Goal: Use online tool/utility: Utilize a website feature to perform a specific function

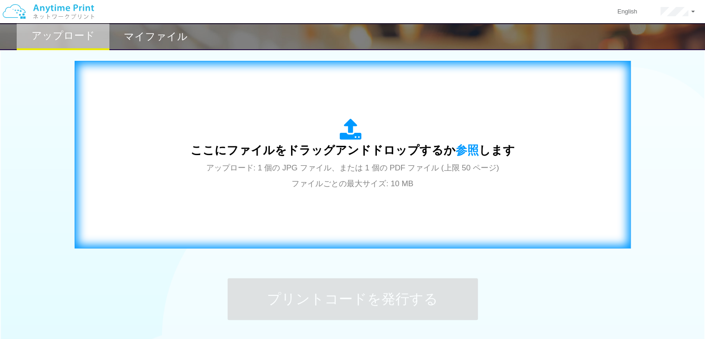
scroll to position [294, 0]
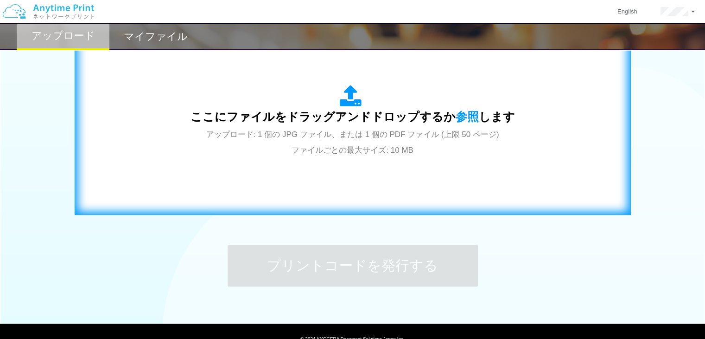
scroll to position [285, 0]
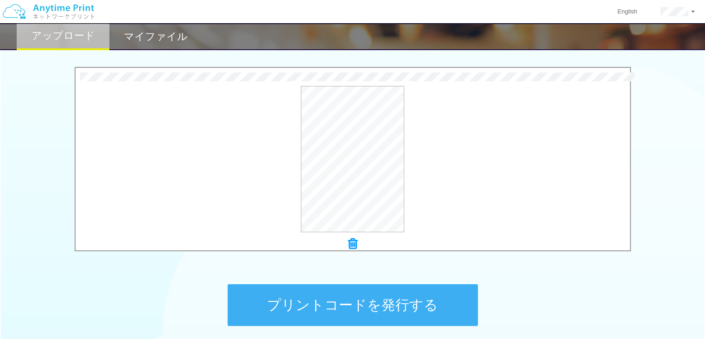
click at [352, 298] on button "プリントコードを発行する" at bounding box center [353, 305] width 250 height 42
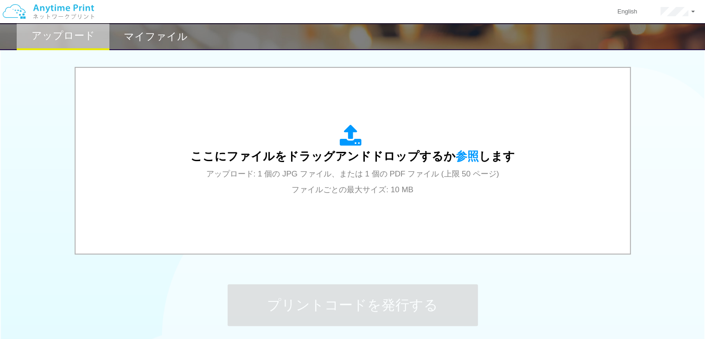
scroll to position [0, 0]
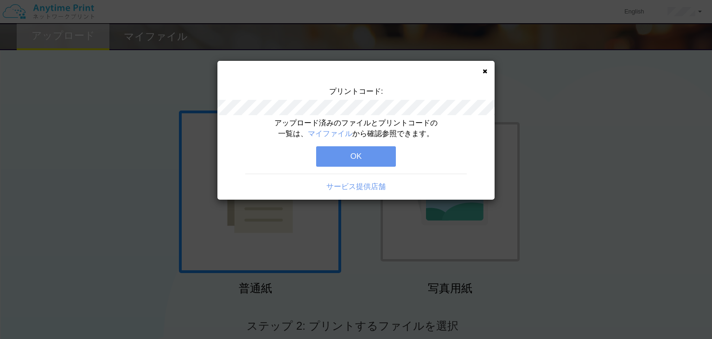
click at [371, 156] on button "OK" at bounding box center [356, 156] width 80 height 20
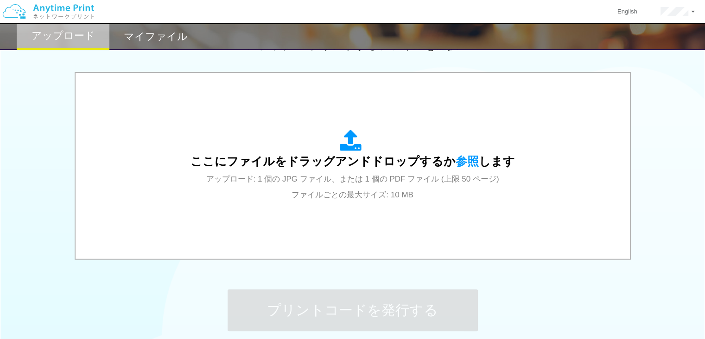
scroll to position [279, 0]
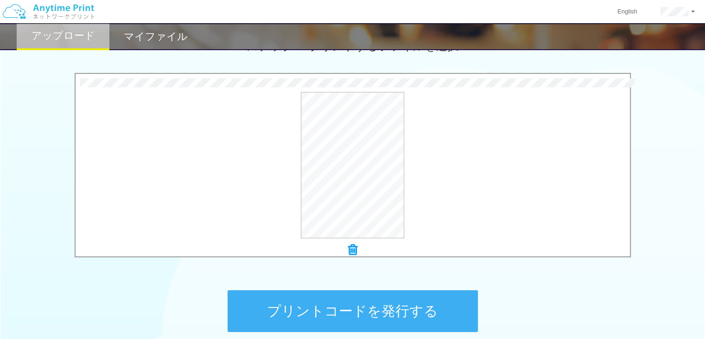
click at [343, 302] on button "プリントコードを発行する" at bounding box center [353, 311] width 250 height 42
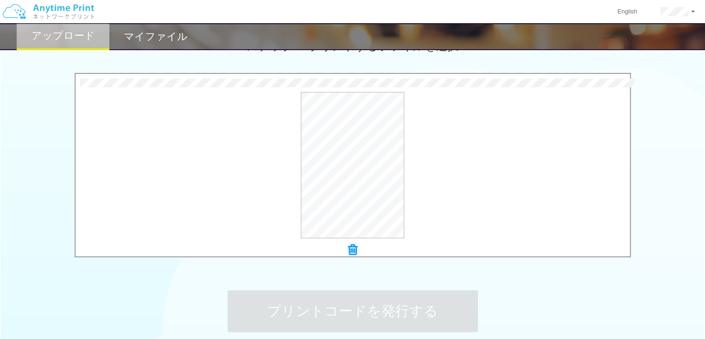
scroll to position [0, 0]
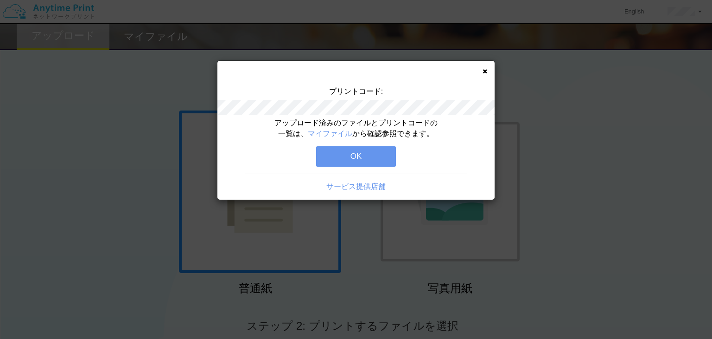
click at [364, 150] on button "OK" at bounding box center [356, 156] width 80 height 20
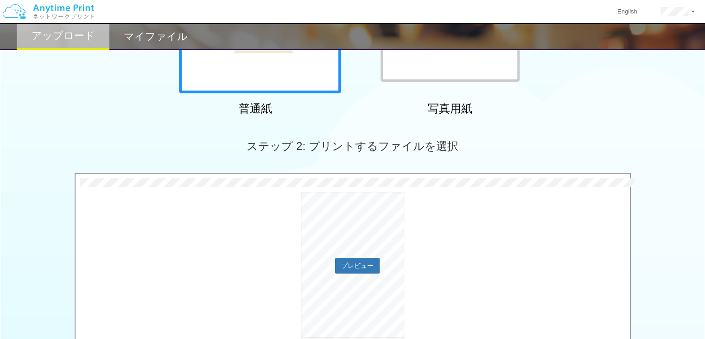
scroll to position [367, 0]
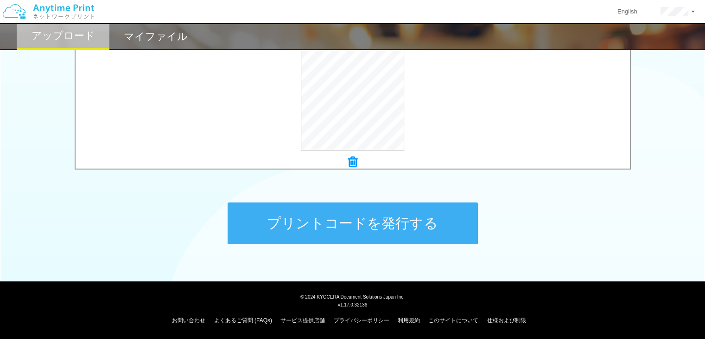
click at [363, 223] on button "プリントコードを発行する" at bounding box center [353, 223] width 250 height 42
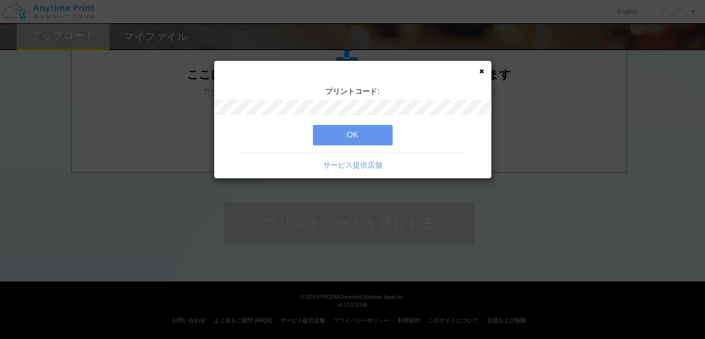
scroll to position [0, 0]
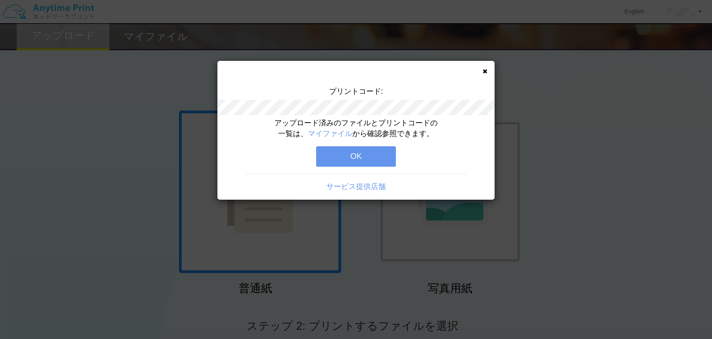
click at [380, 157] on button "OK" at bounding box center [356, 156] width 80 height 20
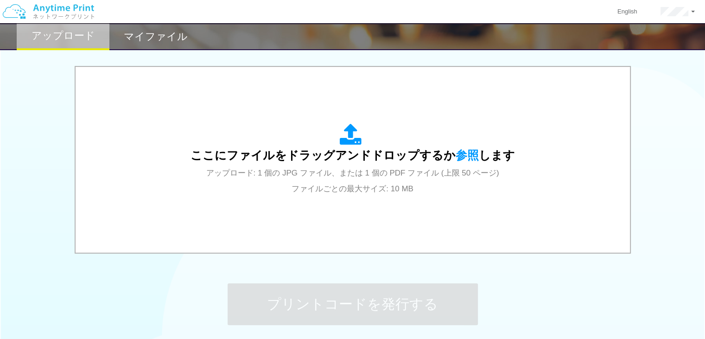
scroll to position [285, 0]
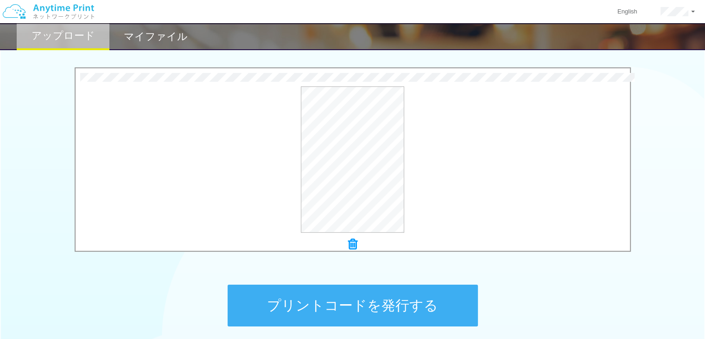
click at [337, 309] on button "プリントコードを発行する" at bounding box center [353, 305] width 250 height 42
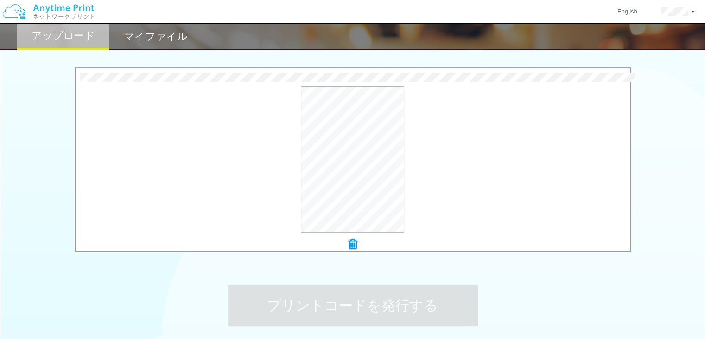
scroll to position [0, 0]
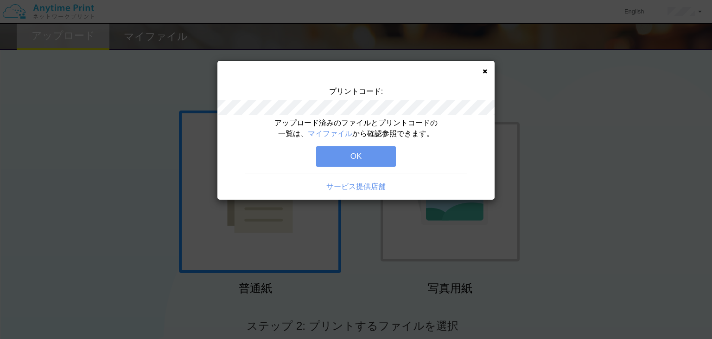
click at [373, 156] on button "OK" at bounding box center [356, 156] width 80 height 20
